Goal: Transaction & Acquisition: Purchase product/service

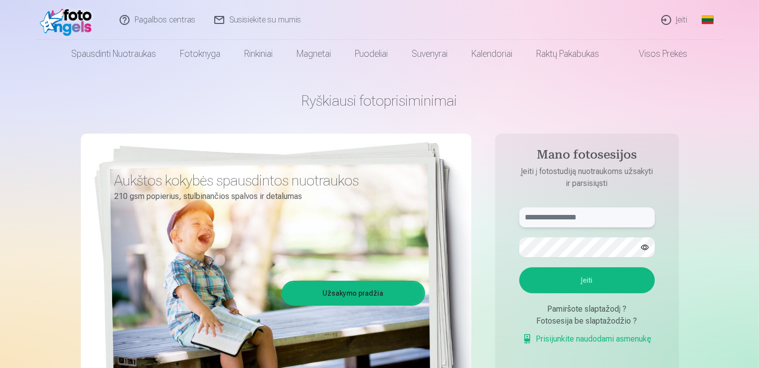
click at [533, 212] on input "text" at bounding box center [587, 217] width 136 height 20
type input "**********"
click at [571, 279] on button "Įeiti" at bounding box center [587, 280] width 136 height 26
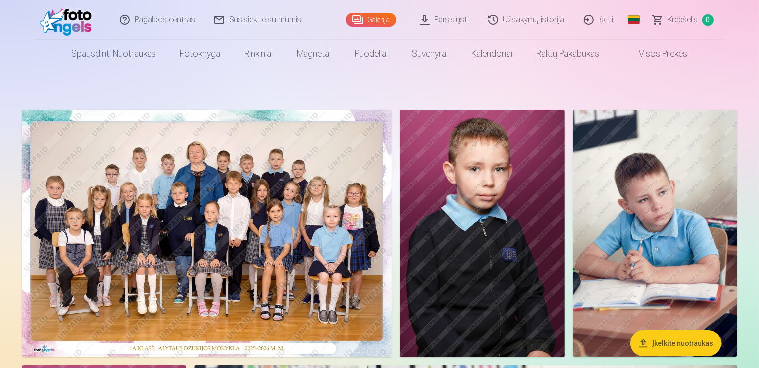
click at [547, 23] on link "Užsakymų istorija" at bounding box center [526, 20] width 95 height 40
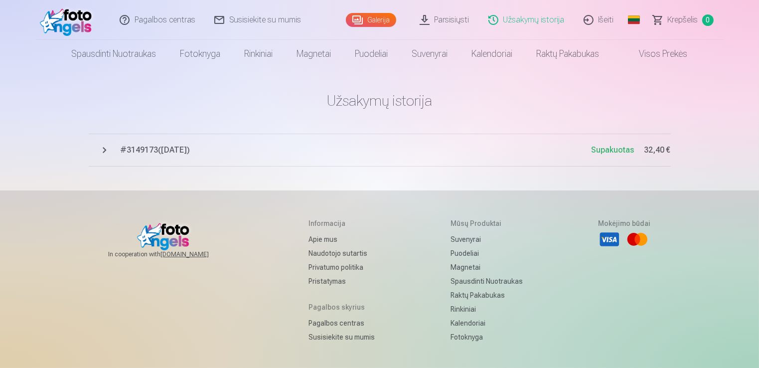
click at [156, 145] on span "# 3149173 ( 15.09.2025 )" at bounding box center [356, 150] width 471 height 12
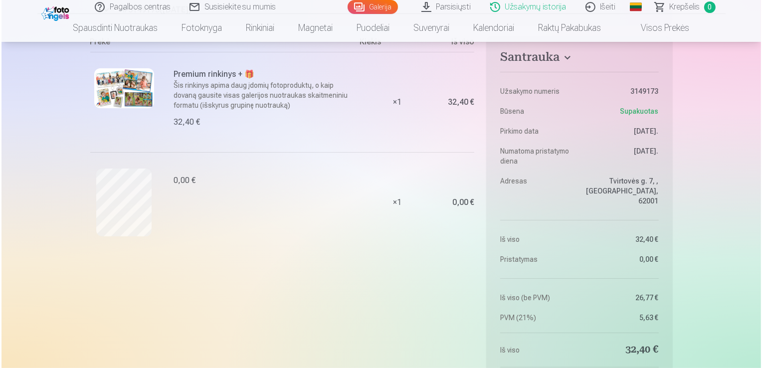
scroll to position [100, 0]
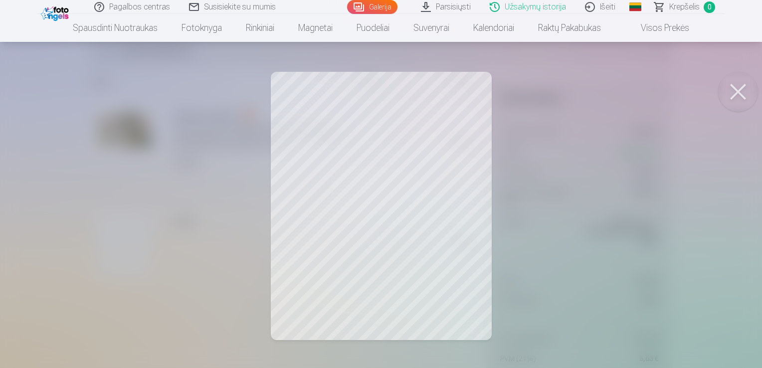
click at [740, 88] on button at bounding box center [738, 92] width 40 height 40
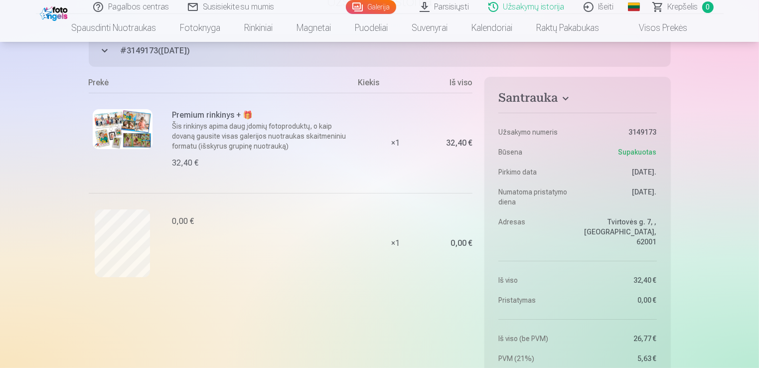
click at [130, 133] on img at bounding box center [123, 129] width 60 height 40
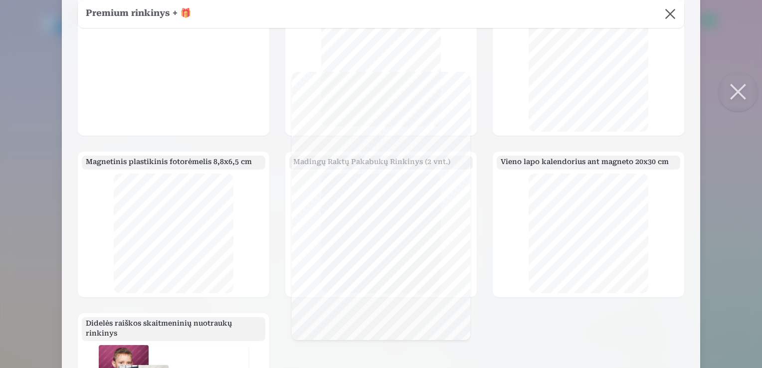
scroll to position [0, 0]
click at [736, 91] on button at bounding box center [738, 92] width 40 height 40
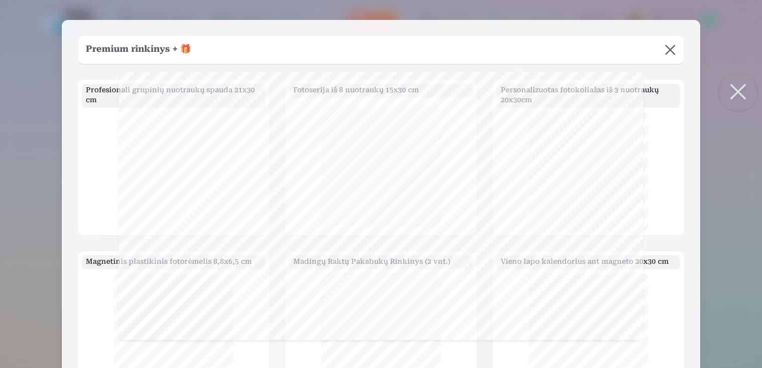
click at [730, 94] on button at bounding box center [738, 92] width 40 height 40
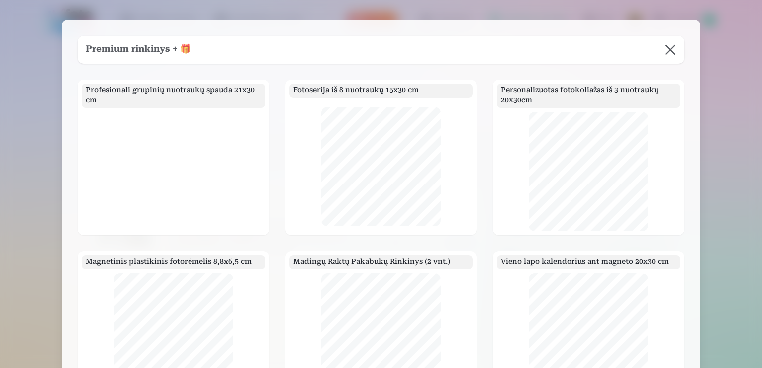
click at [670, 53] on button at bounding box center [670, 50] width 28 height 28
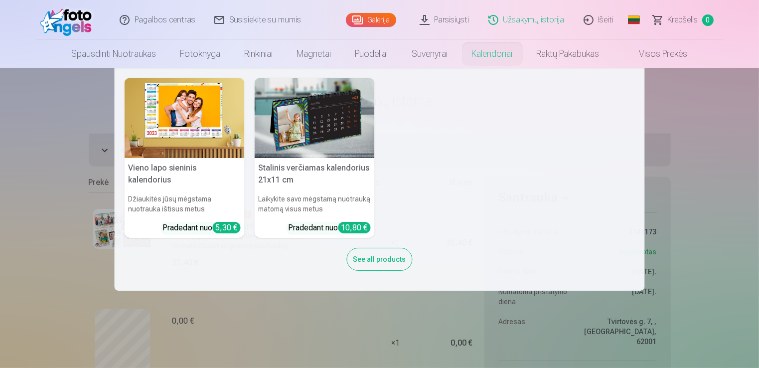
click at [504, 58] on link "Kalendoriai" at bounding box center [492, 54] width 65 height 28
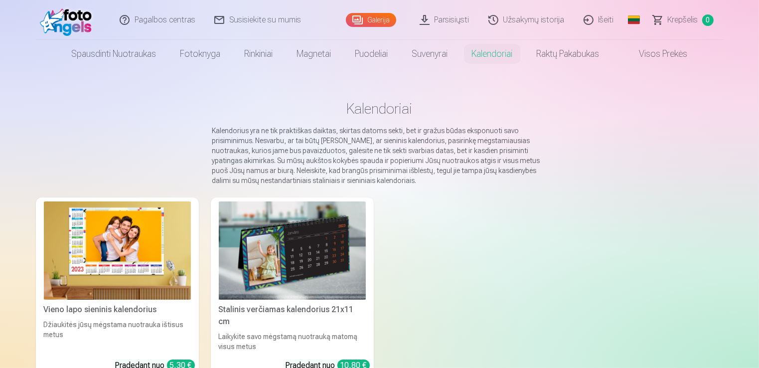
click at [79, 243] on img at bounding box center [117, 250] width 147 height 98
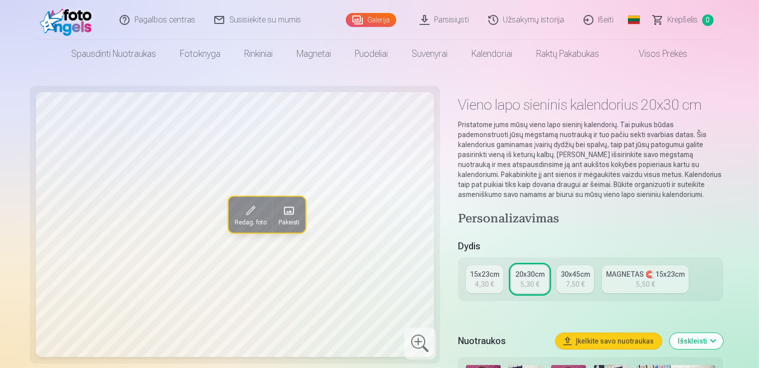
click at [309, 18] on div "Pagalbos centras Susisiekite su mumis Galerija Parsisiųsti Užsakymų istorija Iš…" at bounding box center [380, 20] width 688 height 40
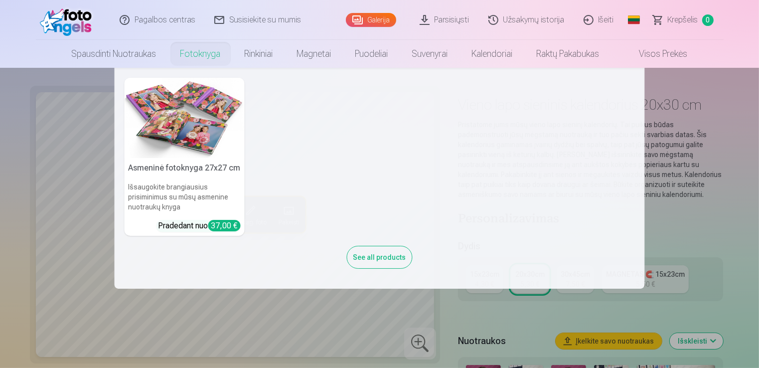
click at [204, 48] on link "Fotoknyga" at bounding box center [200, 54] width 64 height 28
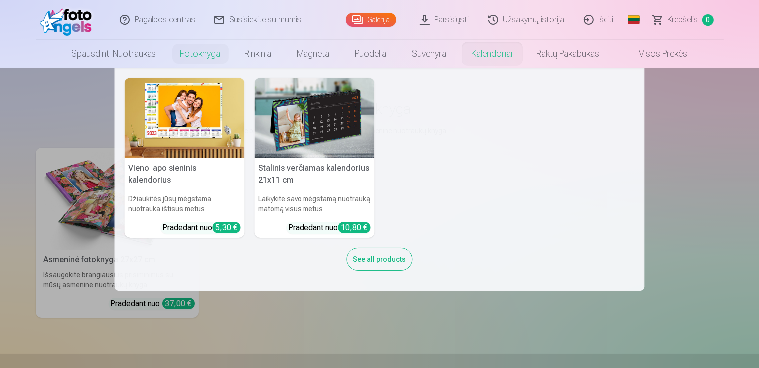
click at [311, 139] on img at bounding box center [315, 118] width 120 height 80
